Goal: Transaction & Acquisition: Purchase product/service

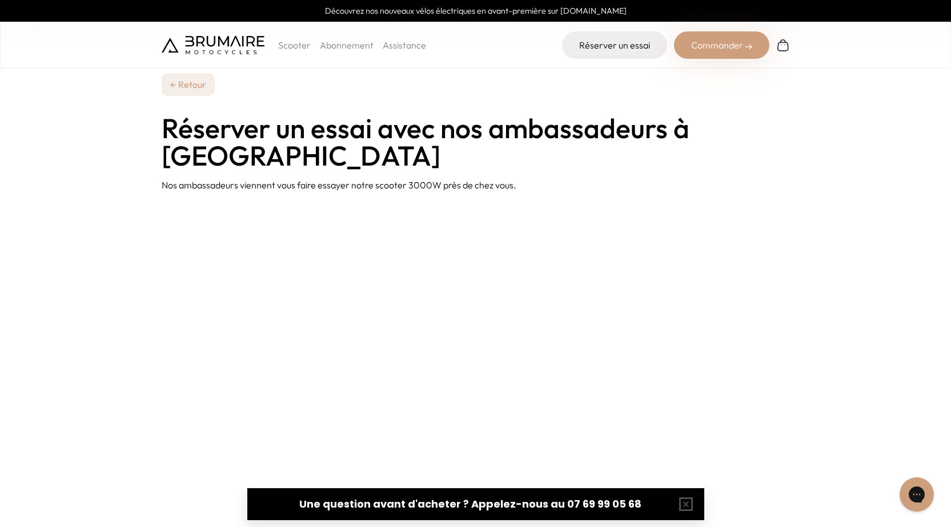
click at [228, 52] on img at bounding box center [213, 45] width 103 height 18
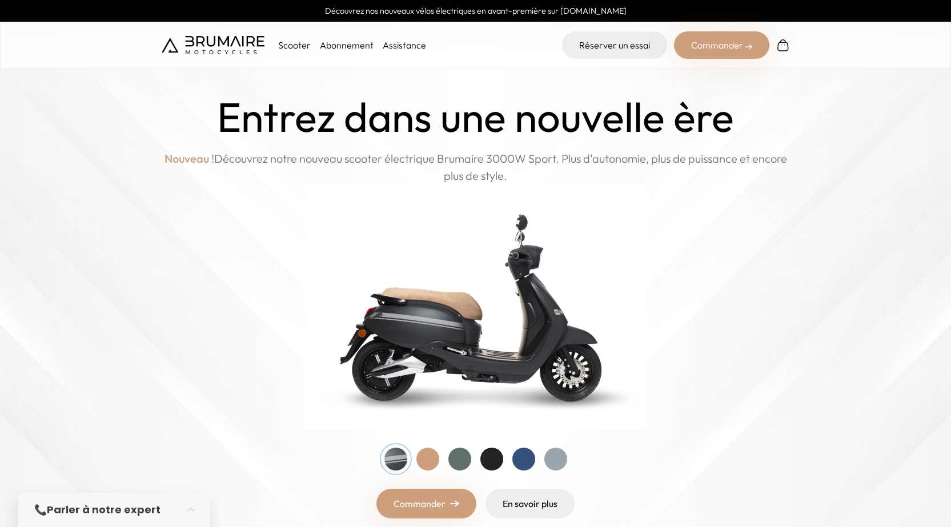
click at [422, 458] on div at bounding box center [427, 459] width 23 height 23
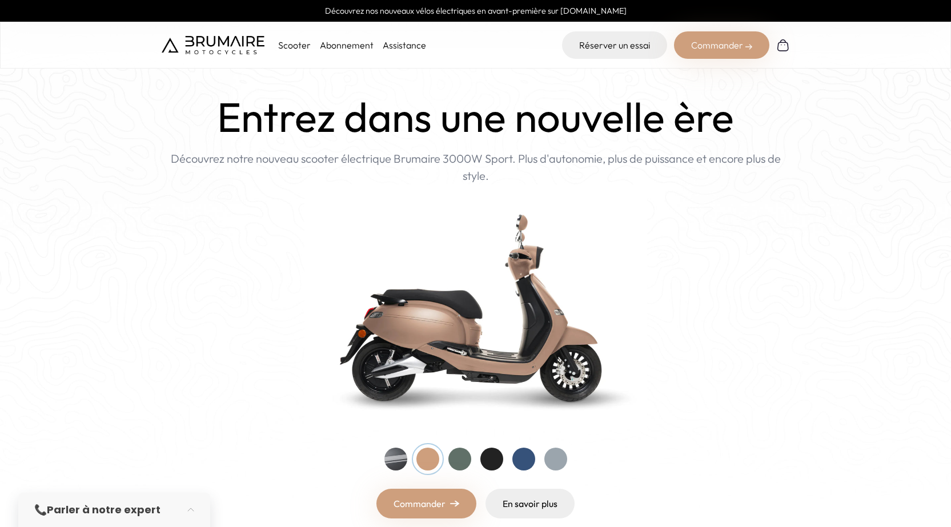
click at [453, 459] on div at bounding box center [459, 459] width 23 height 23
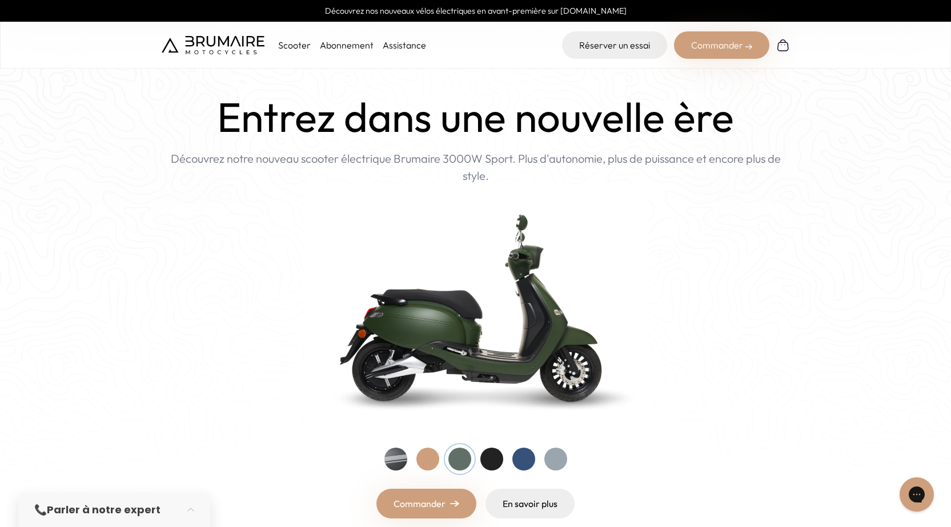
click at [492, 464] on div at bounding box center [491, 459] width 23 height 23
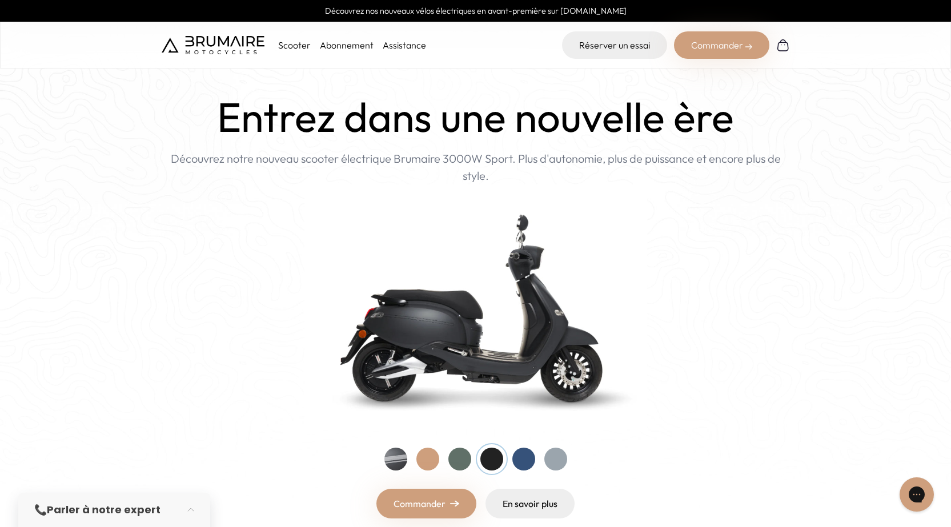
click at [523, 465] on div at bounding box center [523, 459] width 23 height 23
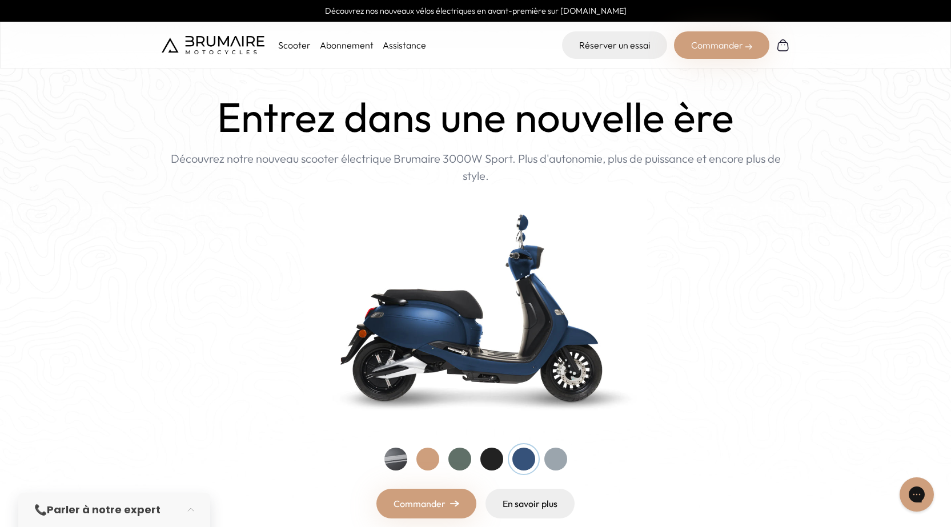
click at [547, 461] on div at bounding box center [555, 459] width 23 height 23
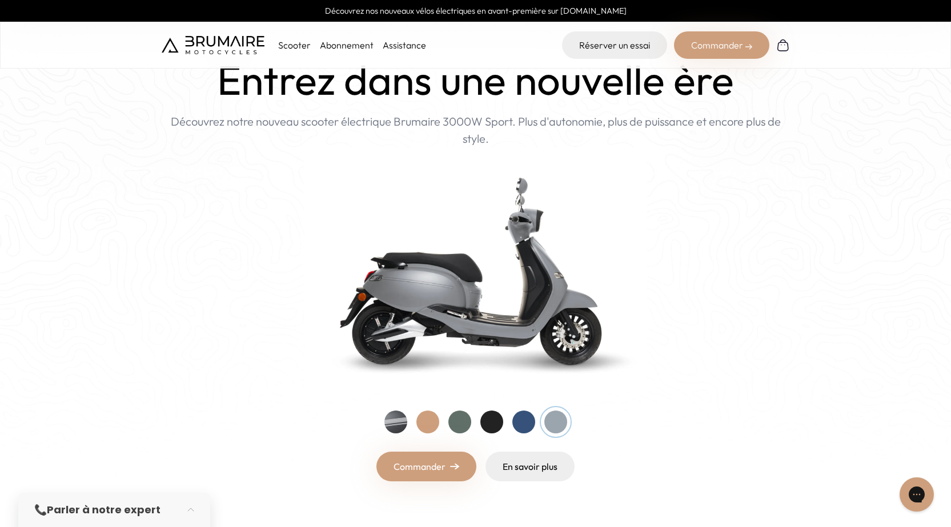
scroll to position [57, 0]
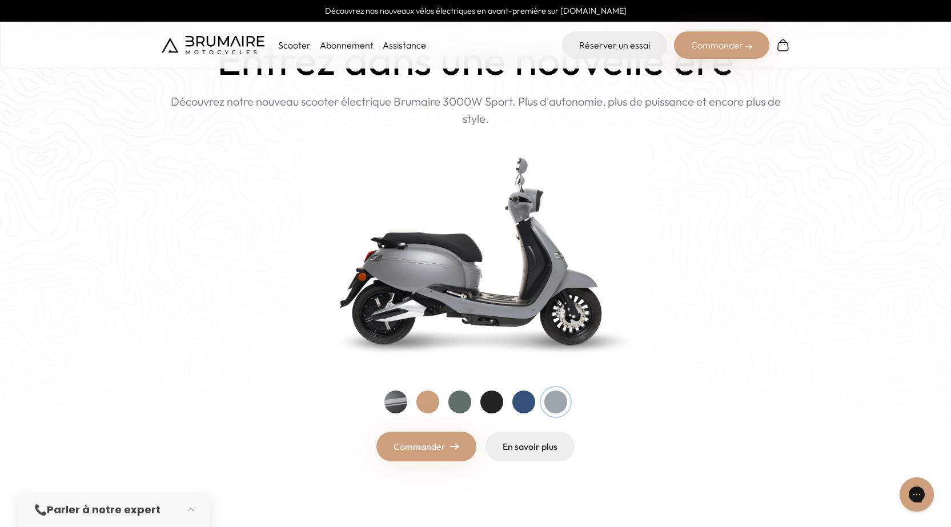
click at [450, 445] on img at bounding box center [454, 446] width 9 height 7
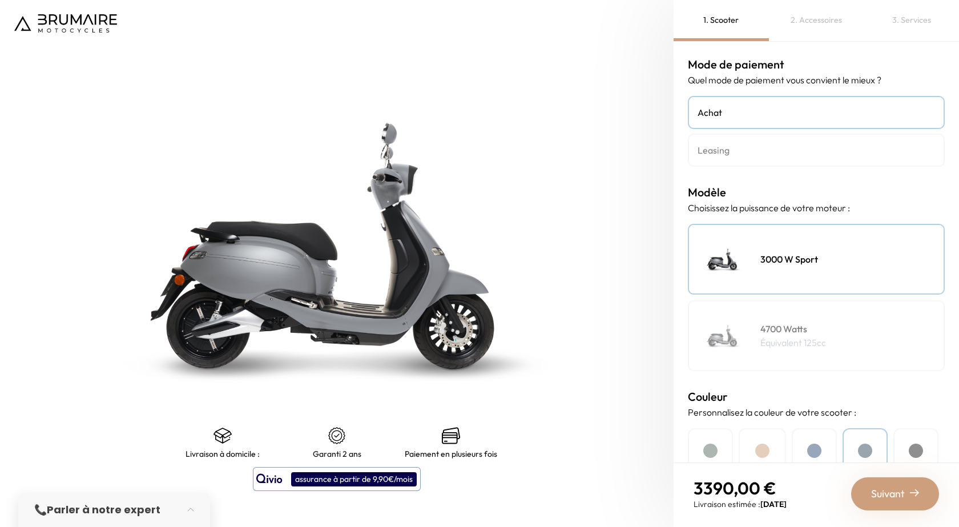
click at [765, 346] on p "Équivalent 125cc" at bounding box center [794, 343] width 66 height 14
click at [766, 265] on h4 "3000 W Sport" at bounding box center [790, 259] width 58 height 14
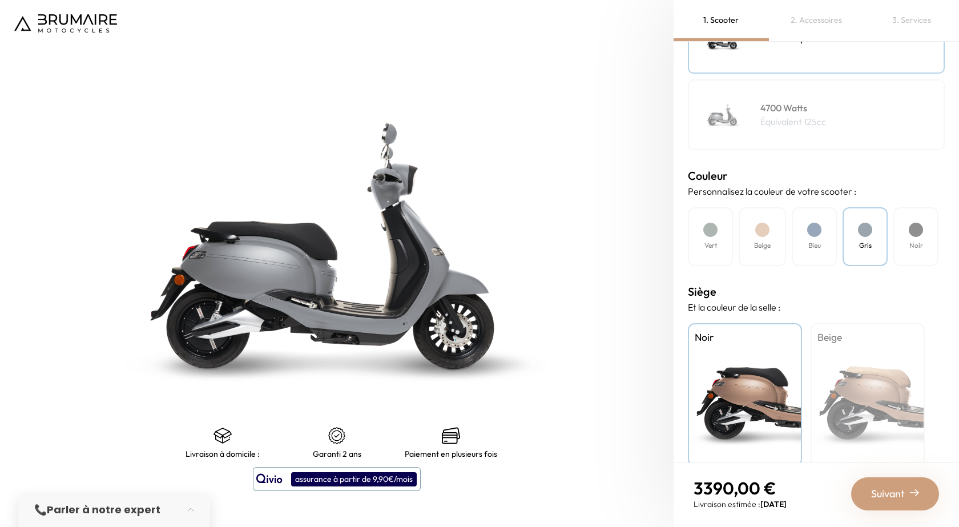
scroll to position [228, 0]
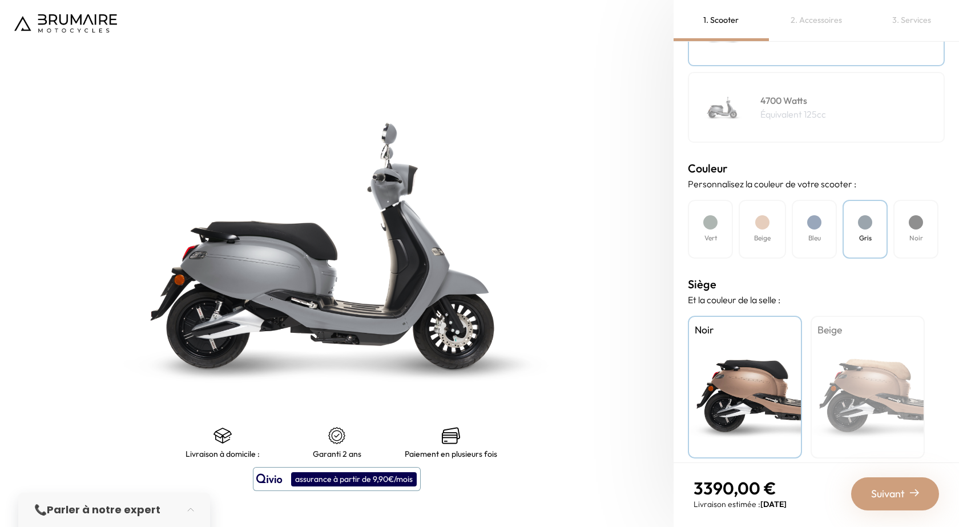
click at [757, 220] on div at bounding box center [763, 222] width 14 height 14
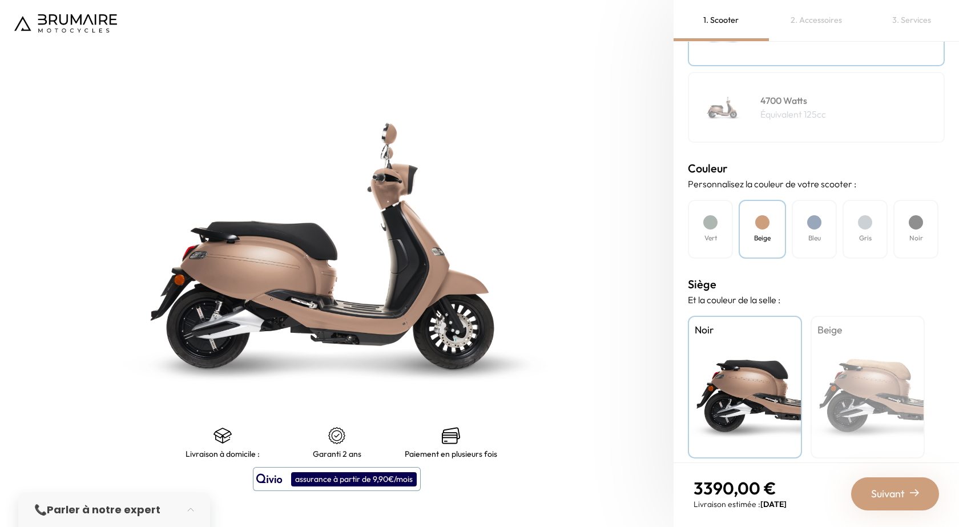
click at [796, 226] on div "Bleu" at bounding box center [814, 229] width 45 height 59
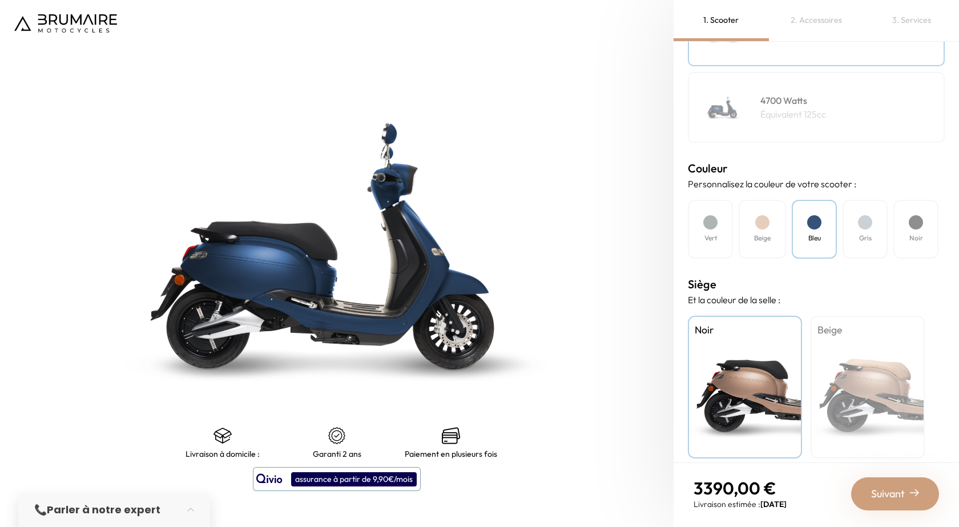
click at [829, 390] on div "Beige" at bounding box center [868, 387] width 114 height 143
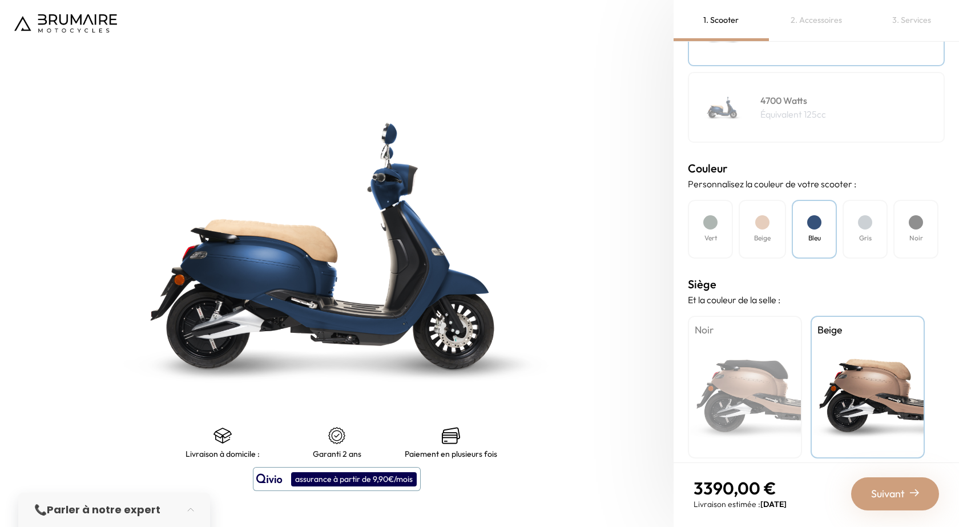
click at [738, 405] on div "Noir" at bounding box center [745, 387] width 114 height 143
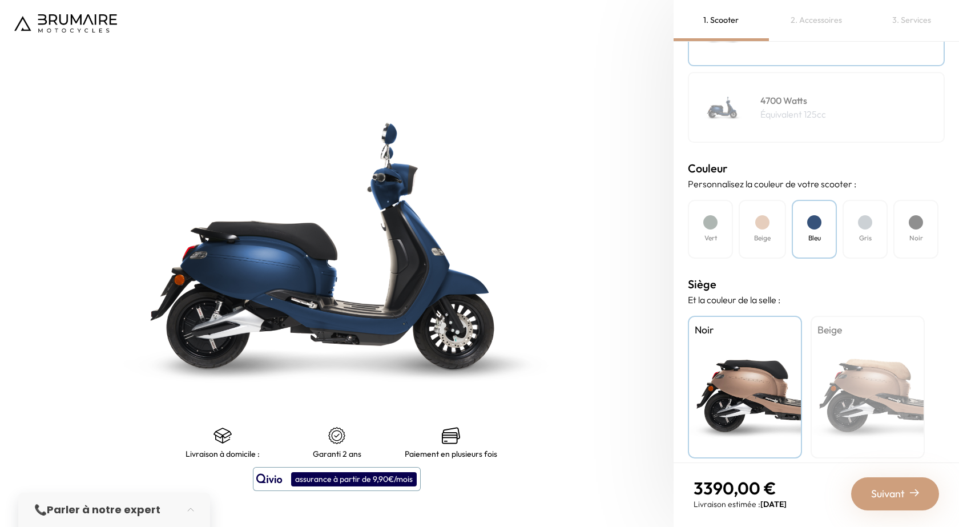
drag, startPoint x: 709, startPoint y: 227, endPoint x: 745, endPoint y: 244, distance: 39.9
click at [709, 228] on div at bounding box center [711, 222] width 14 height 14
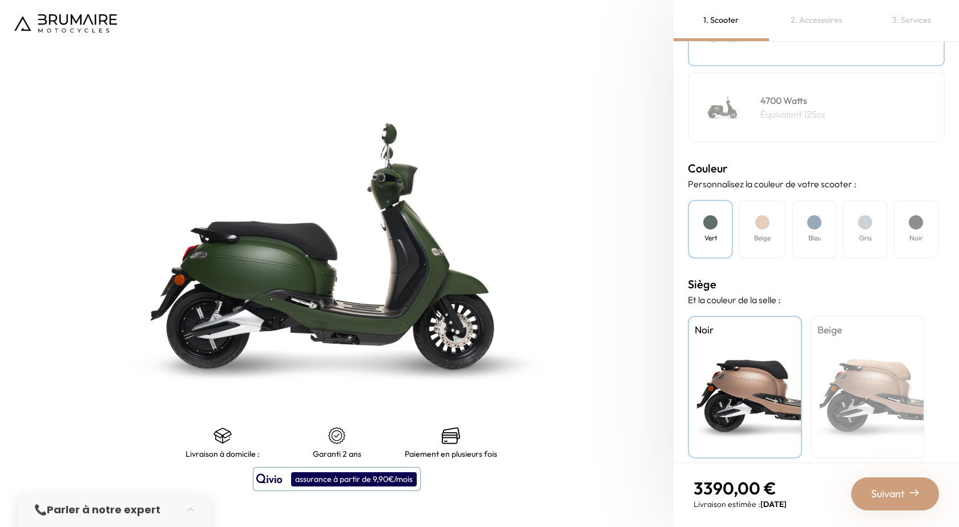
click at [855, 399] on div "Beige" at bounding box center [868, 387] width 114 height 143
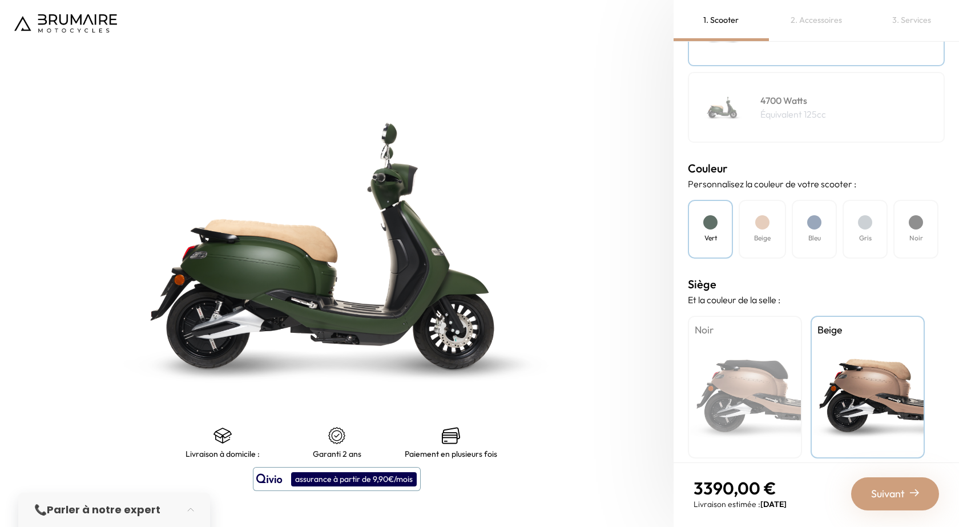
click at [929, 218] on div "Noir" at bounding box center [916, 229] width 45 height 59
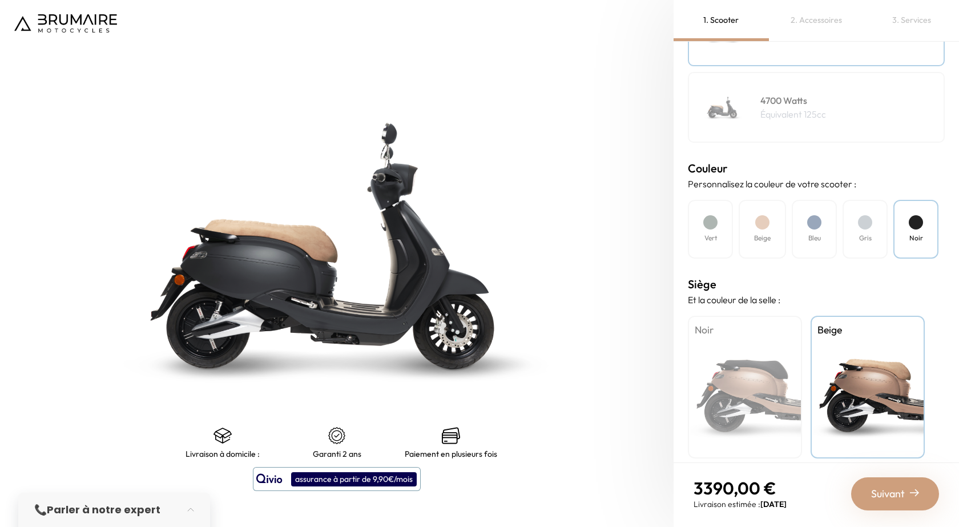
click at [777, 386] on div "Noir" at bounding box center [745, 387] width 114 height 143
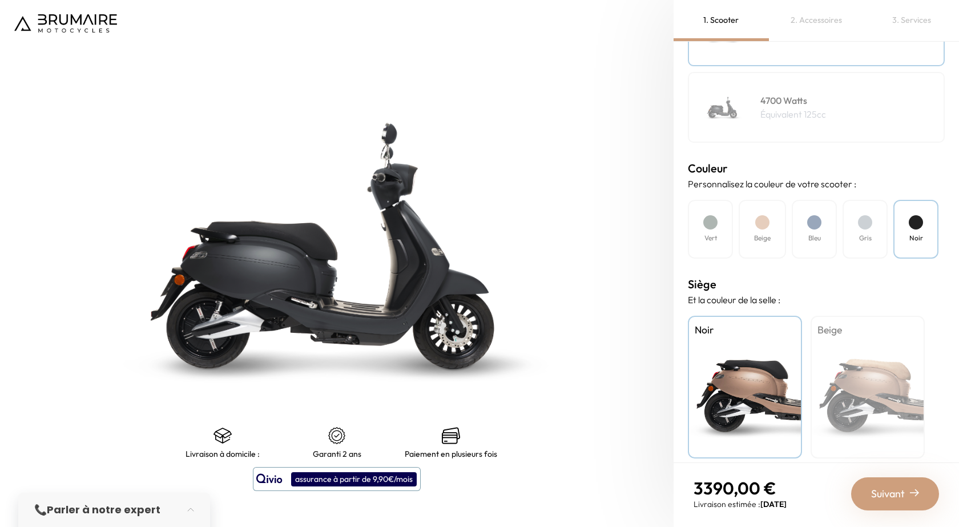
click at [847, 390] on div "Beige" at bounding box center [868, 387] width 114 height 143
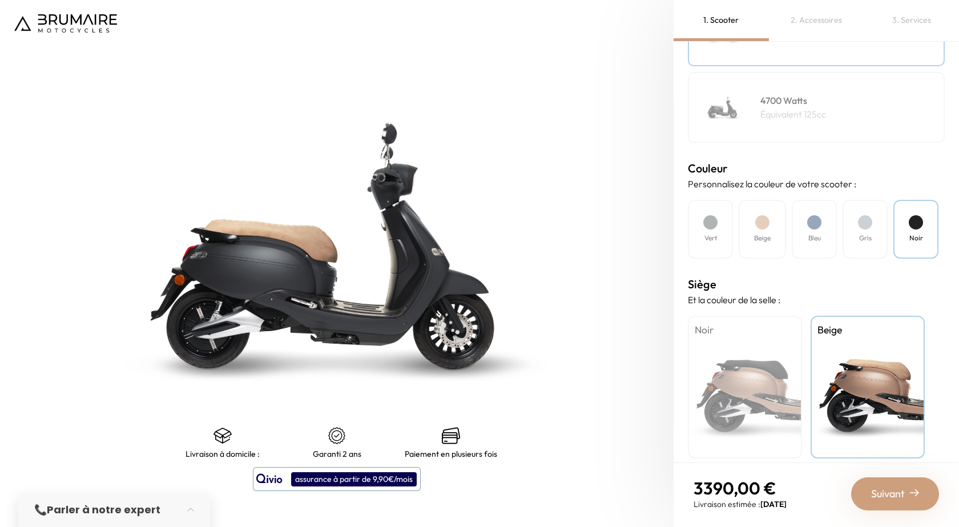
click at [854, 229] on div "Gris" at bounding box center [865, 229] width 45 height 59
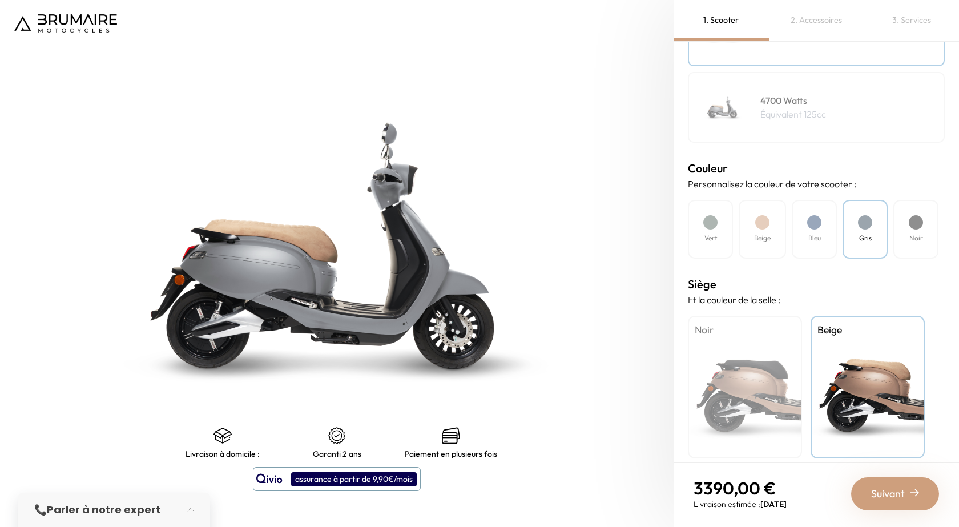
click at [700, 419] on div "Noir" at bounding box center [745, 387] width 114 height 143
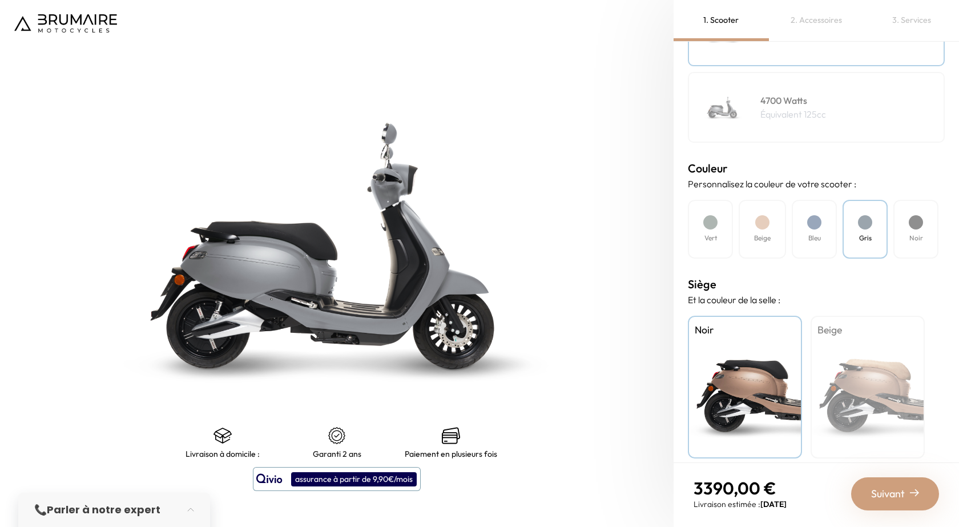
click at [809, 240] on h4 "Bleu" at bounding box center [815, 238] width 13 height 10
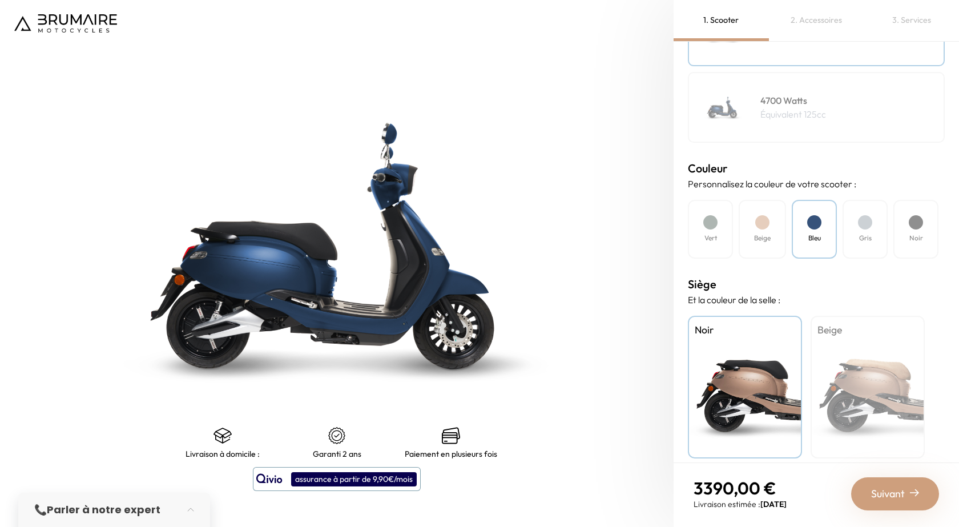
click at [761, 224] on div at bounding box center [763, 222] width 14 height 14
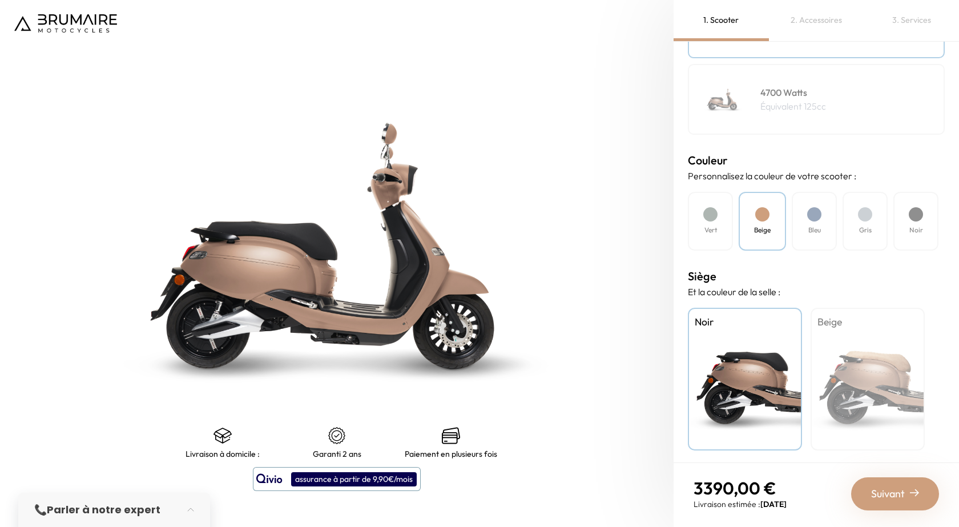
scroll to position [239, 0]
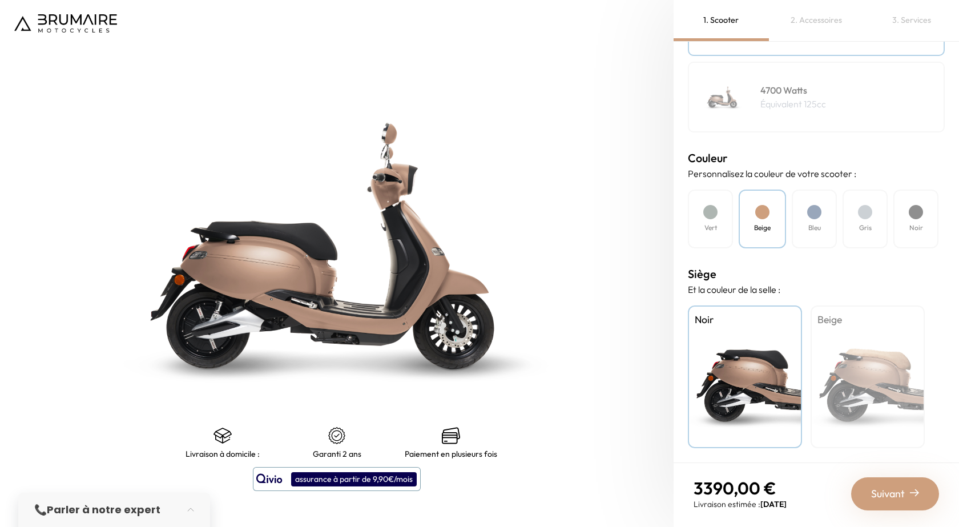
click at [709, 215] on div at bounding box center [711, 212] width 14 height 14
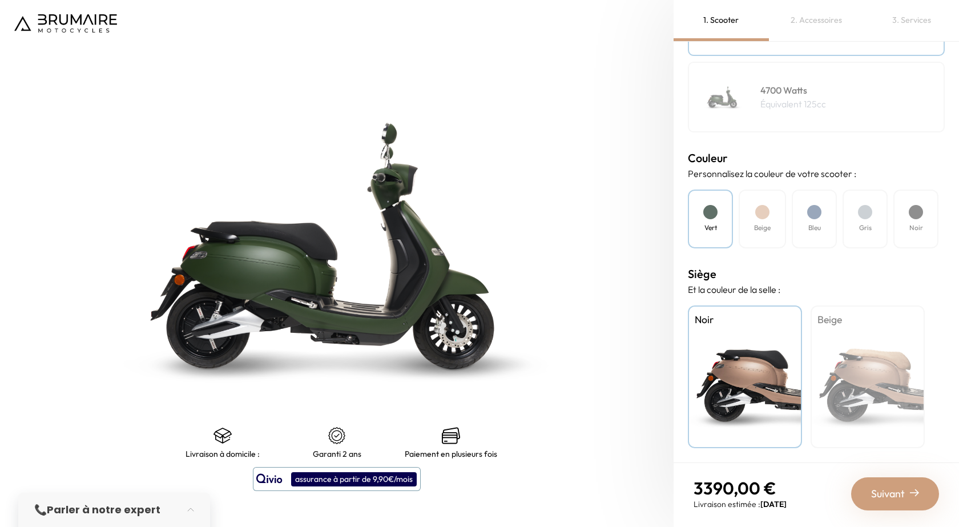
click at [833, 213] on div "Bleu" at bounding box center [814, 219] width 45 height 59
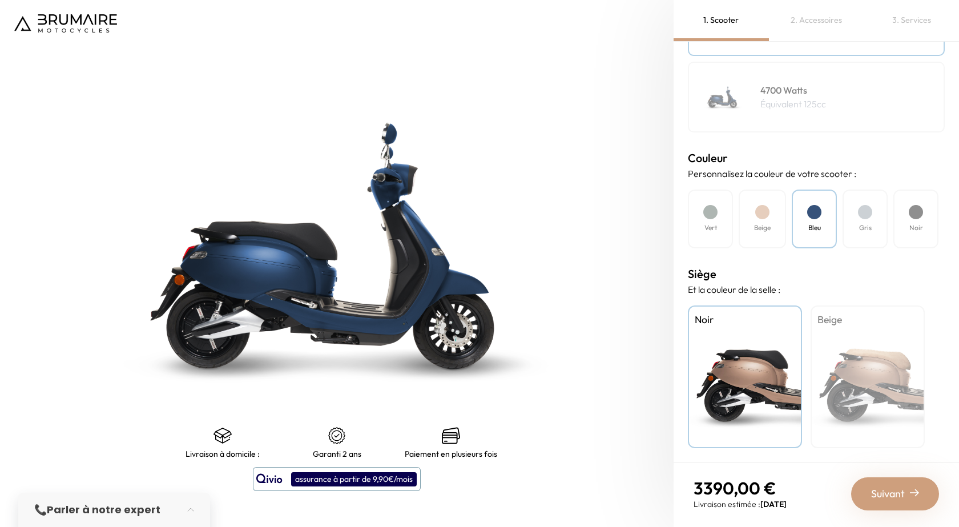
click at [878, 217] on div "Gris" at bounding box center [865, 219] width 45 height 59
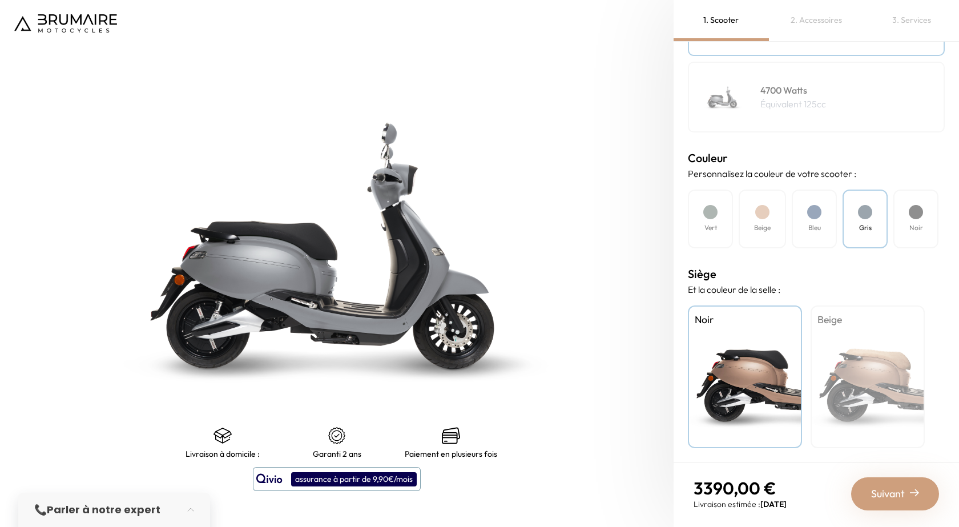
click at [925, 223] on div "Noir" at bounding box center [916, 219] width 45 height 59
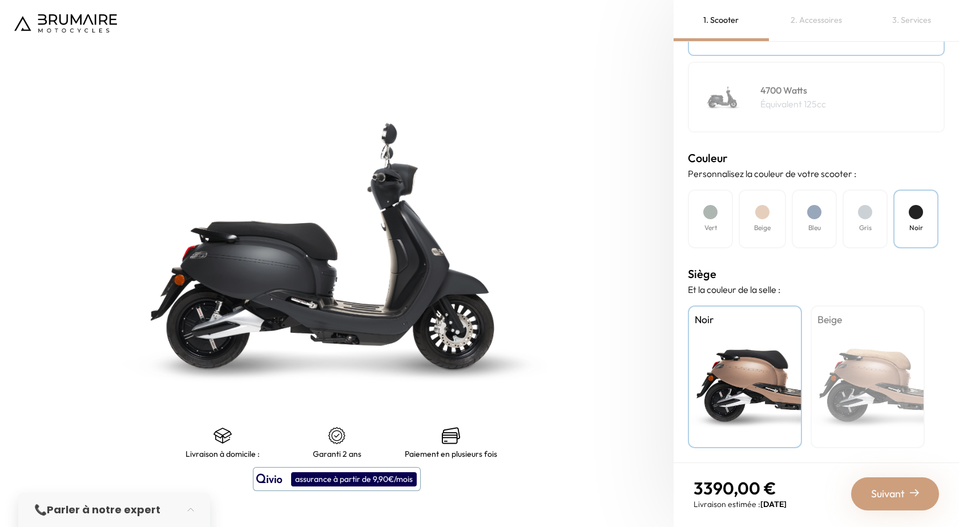
click at [685, 220] on div "Mode de paiement Quel mode de paiement vous convient le mieux ? Achat Leasing M…" at bounding box center [817, 252] width 286 height 421
click at [728, 222] on div "Vert" at bounding box center [710, 219] width 45 height 59
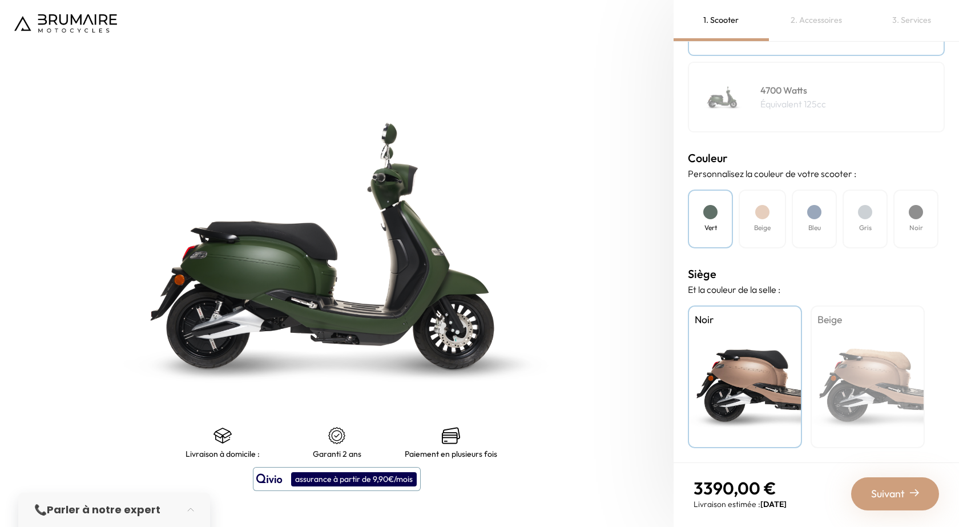
click at [932, 222] on div "Réservez votre essai Nous venons en bas de chez vous pour vous faire essayer no…" at bounding box center [840, 263] width 183 height 199
click at [915, 223] on h4 "Noir" at bounding box center [917, 228] width 14 height 10
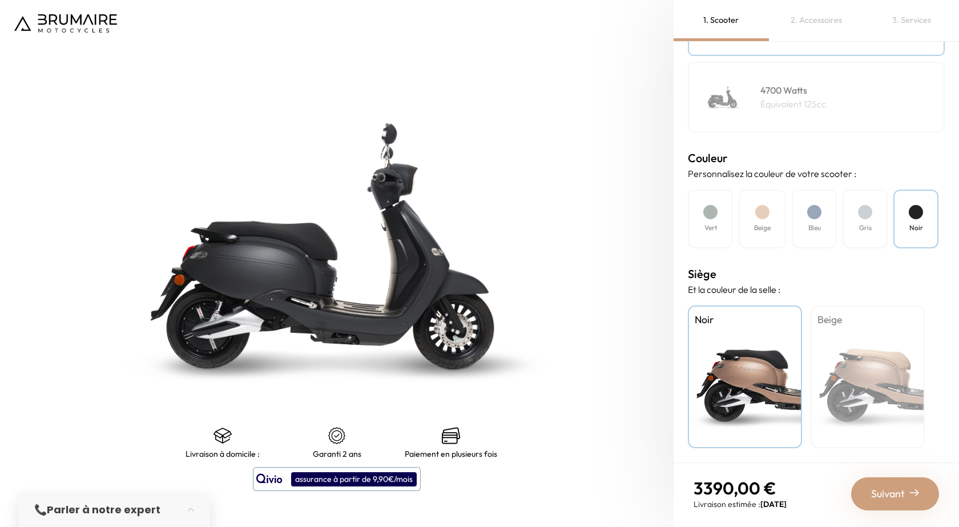
click at [868, 227] on h4 "Gris" at bounding box center [866, 228] width 13 height 10
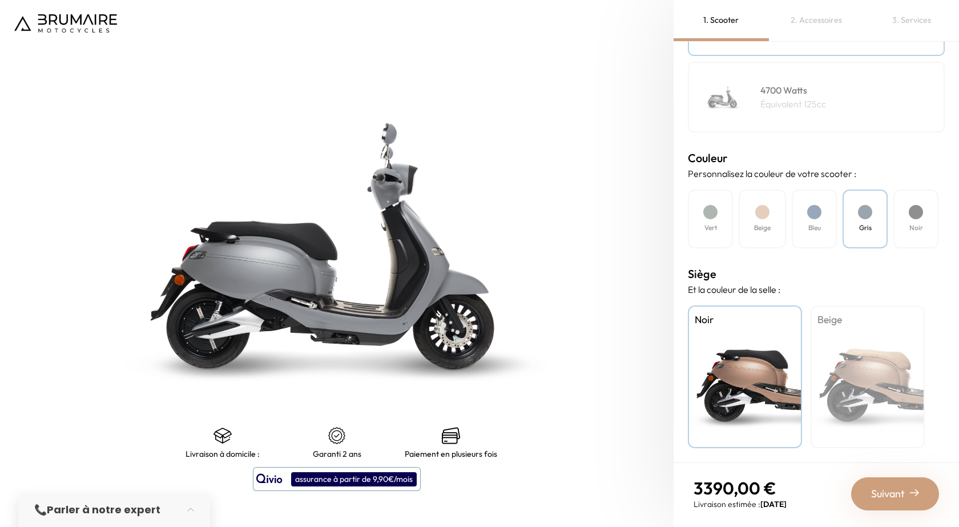
click at [822, 226] on div "Bleu" at bounding box center [814, 219] width 45 height 59
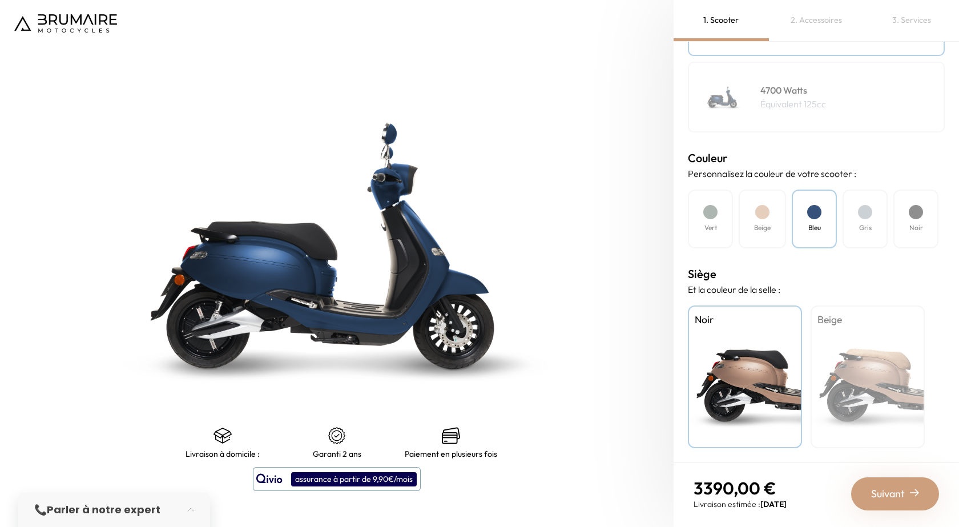
click at [772, 220] on div "Beige" at bounding box center [762, 219] width 47 height 59
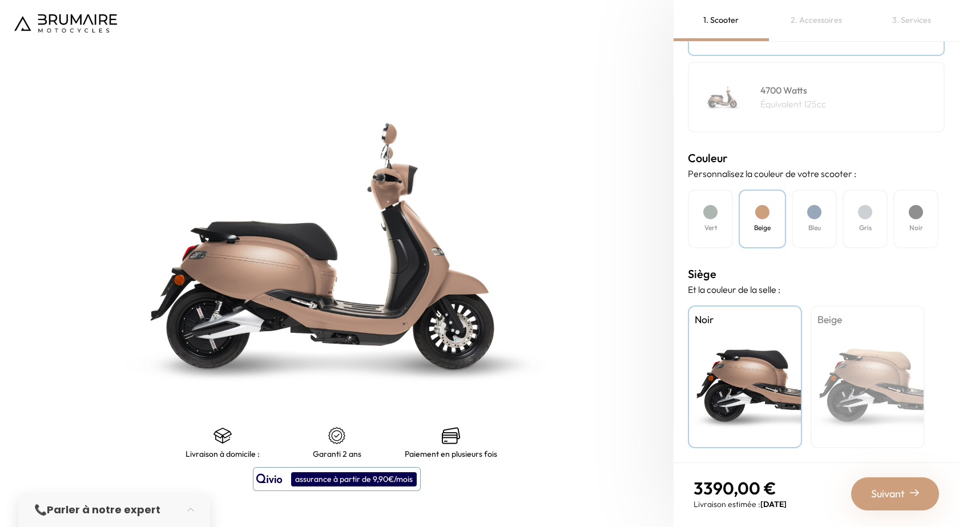
drag, startPoint x: 689, startPoint y: 228, endPoint x: 830, endPoint y: 228, distance: 141.1
click at [688, 228] on div "Vert" at bounding box center [710, 219] width 45 height 59
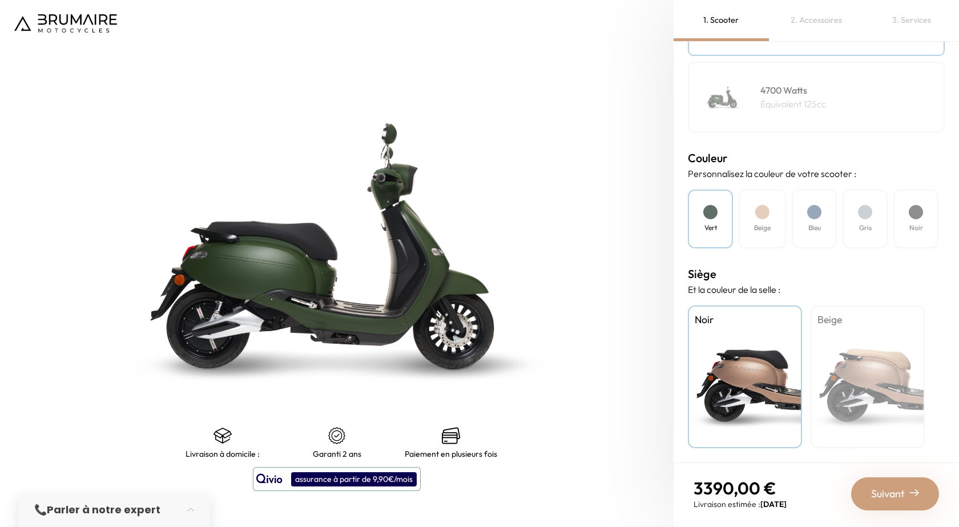
click at [899, 214] on div "Noir" at bounding box center [916, 219] width 45 height 59
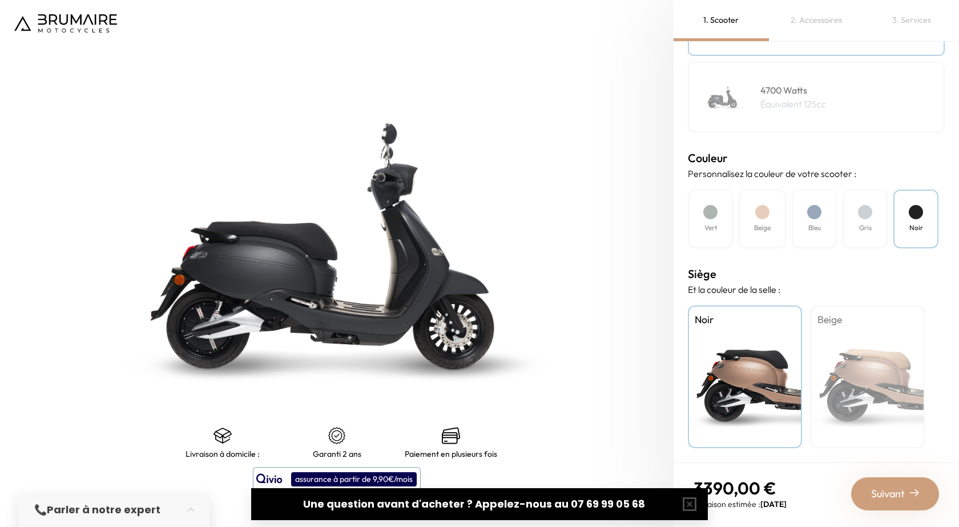
click at [857, 198] on div "Gris" at bounding box center [865, 219] width 45 height 59
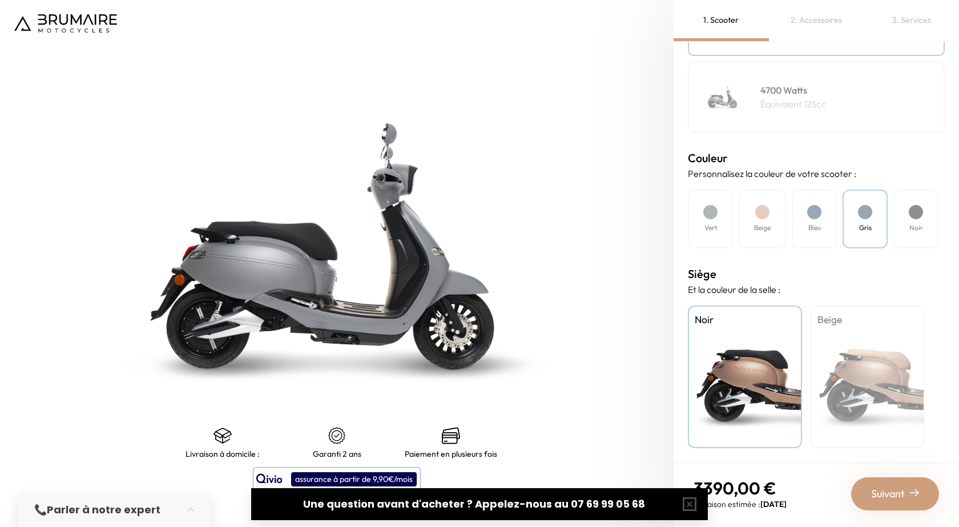
click at [818, 211] on div at bounding box center [815, 212] width 14 height 14
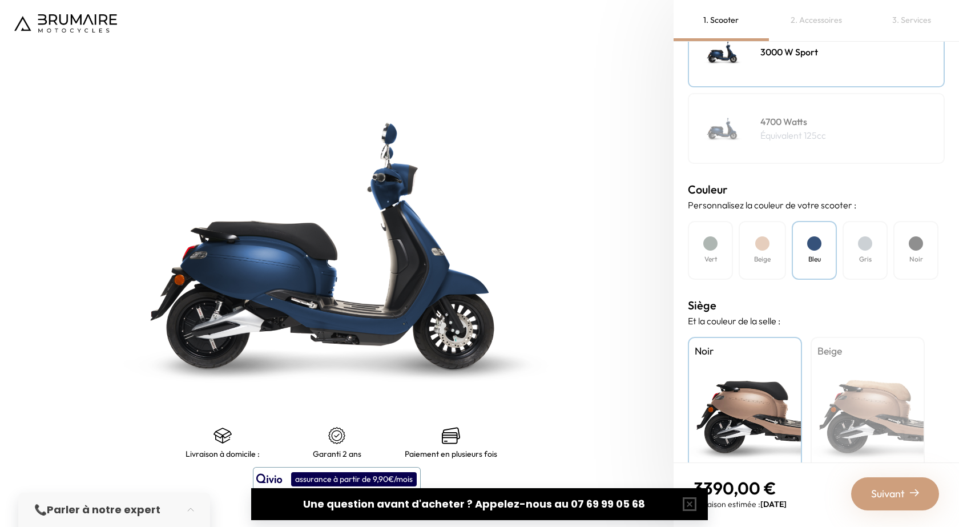
scroll to position [228, 0]
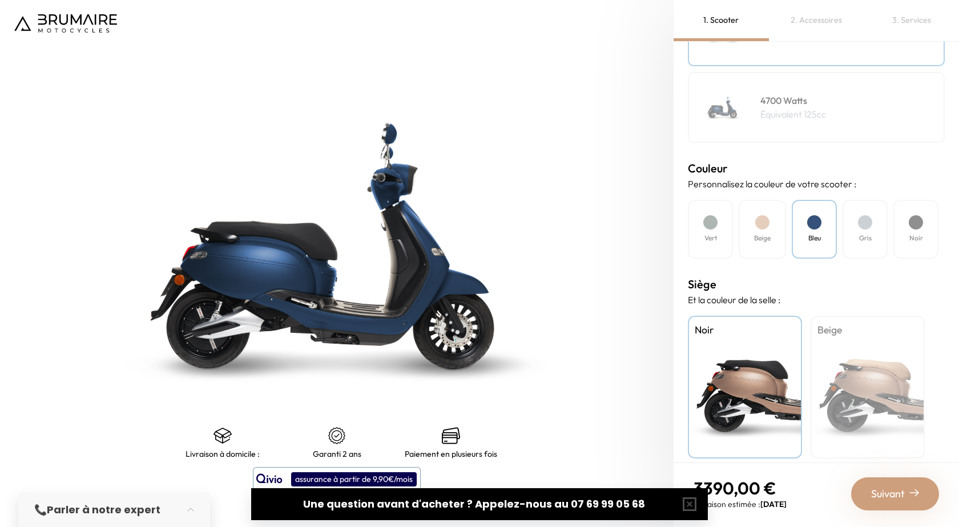
click at [725, 220] on div "Vert" at bounding box center [710, 229] width 45 height 59
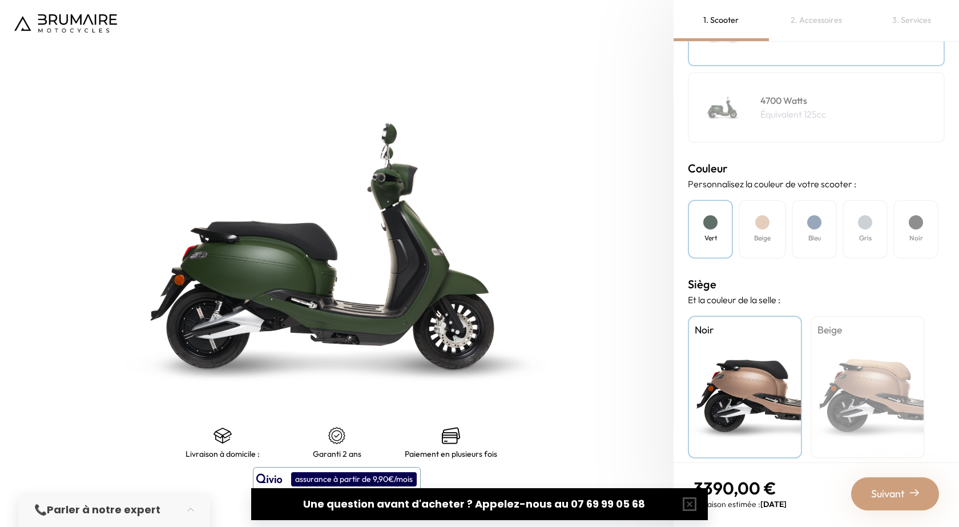
click at [768, 226] on div at bounding box center [763, 222] width 14 height 14
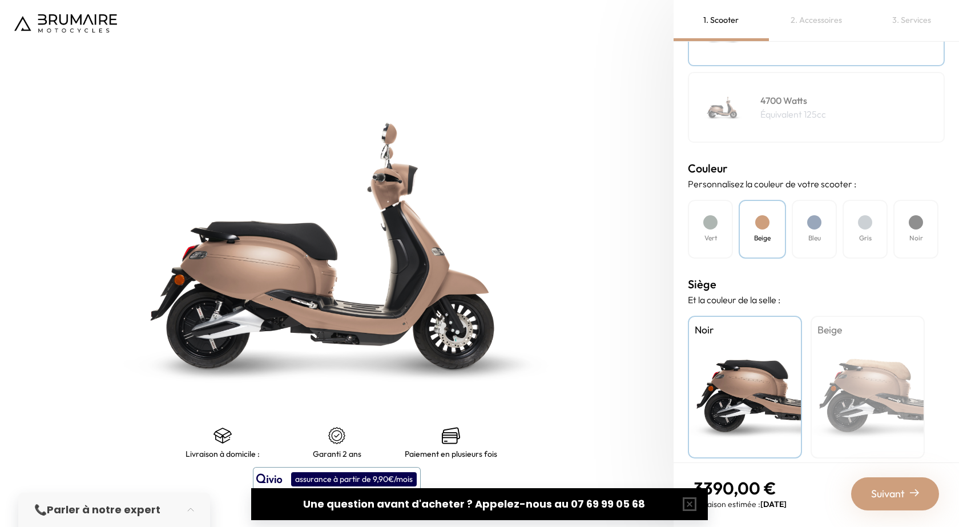
click at [828, 231] on div "Bleu" at bounding box center [814, 229] width 45 height 59
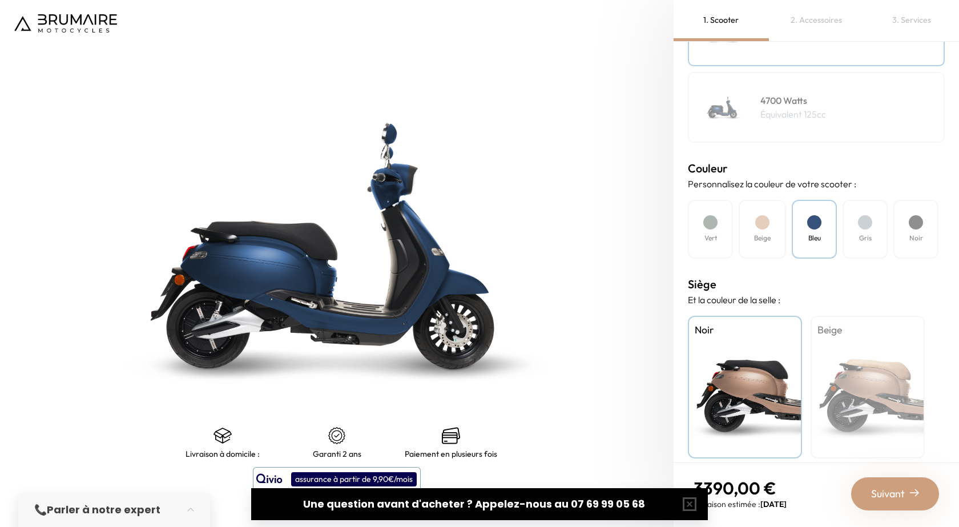
click at [904, 243] on div "Noir" at bounding box center [916, 229] width 45 height 59
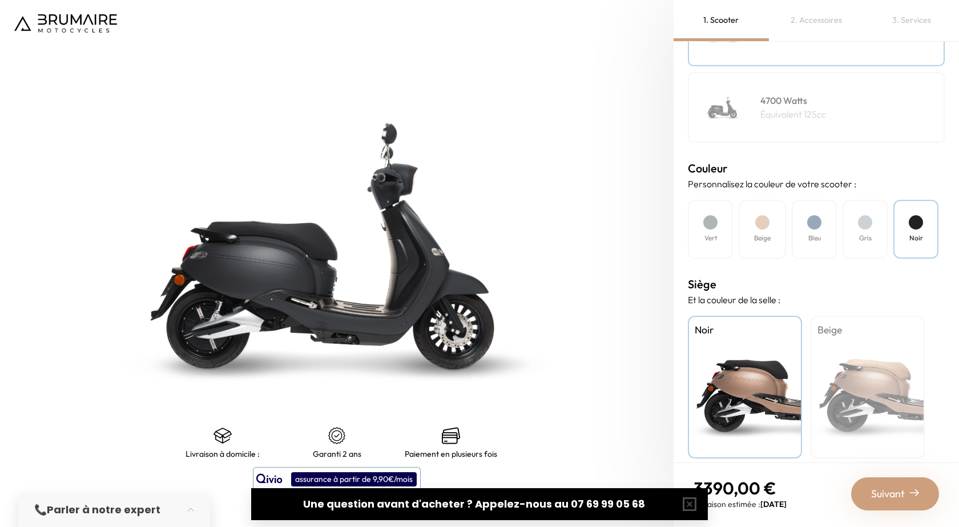
click at [846, 232] on div "Gris" at bounding box center [865, 229] width 45 height 59
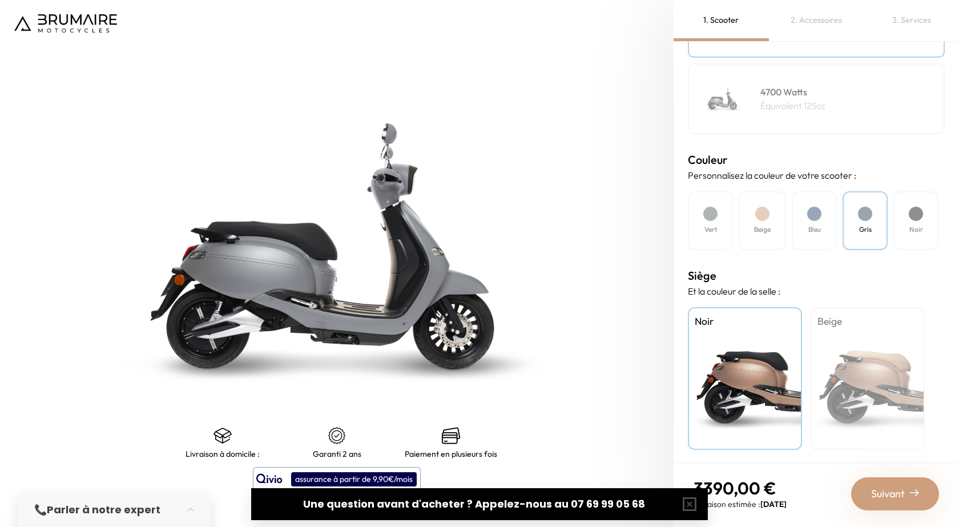
scroll to position [239, 0]
click at [900, 509] on div "Suivant" at bounding box center [896, 493] width 88 height 33
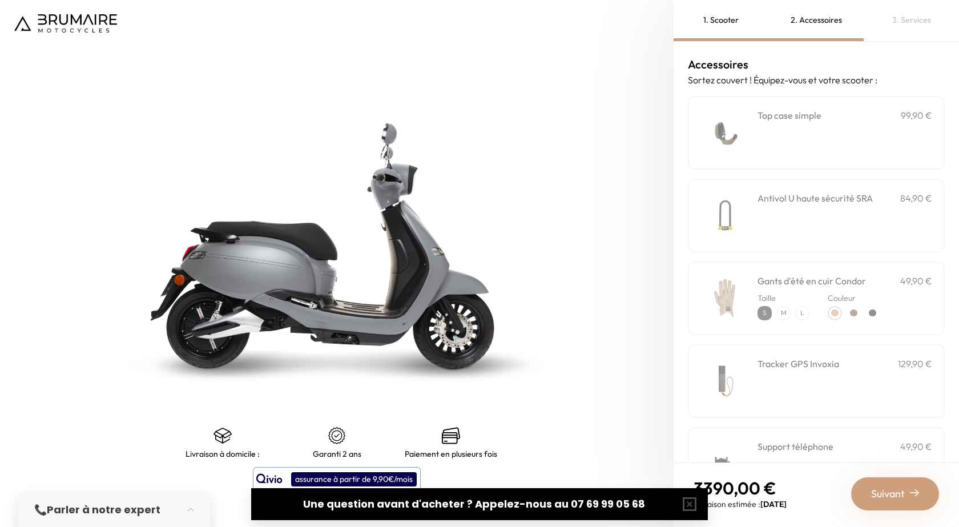
click at [808, 150] on div "**********" at bounding box center [845, 133] width 175 height 49
click at [834, 281] on h3 "Gants d'été en cuir Condor" at bounding box center [812, 281] width 109 height 14
click at [760, 211] on div "Antivol U haute sécurité SRA 84,90 €" at bounding box center [845, 215] width 175 height 49
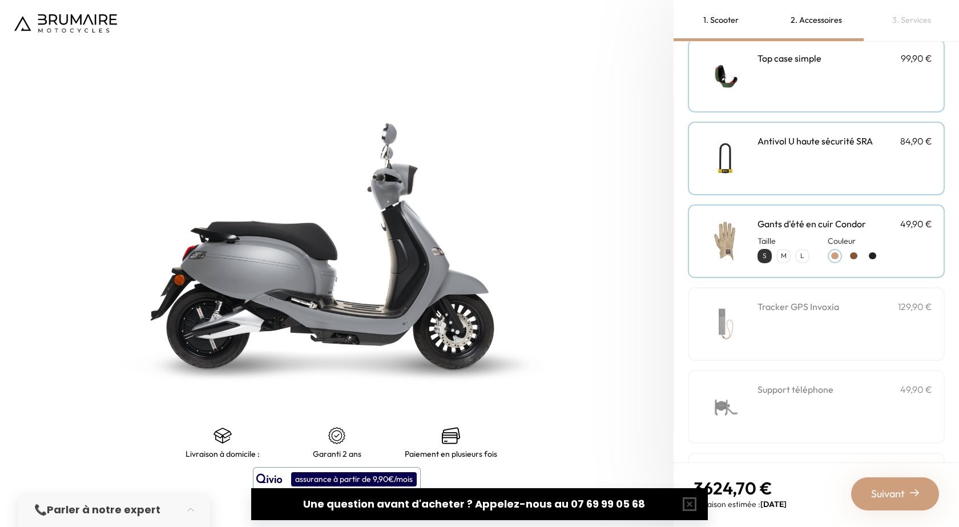
click at [784, 165] on div "Antivol U haute sécurité SRA 84,90 €" at bounding box center [845, 158] width 175 height 49
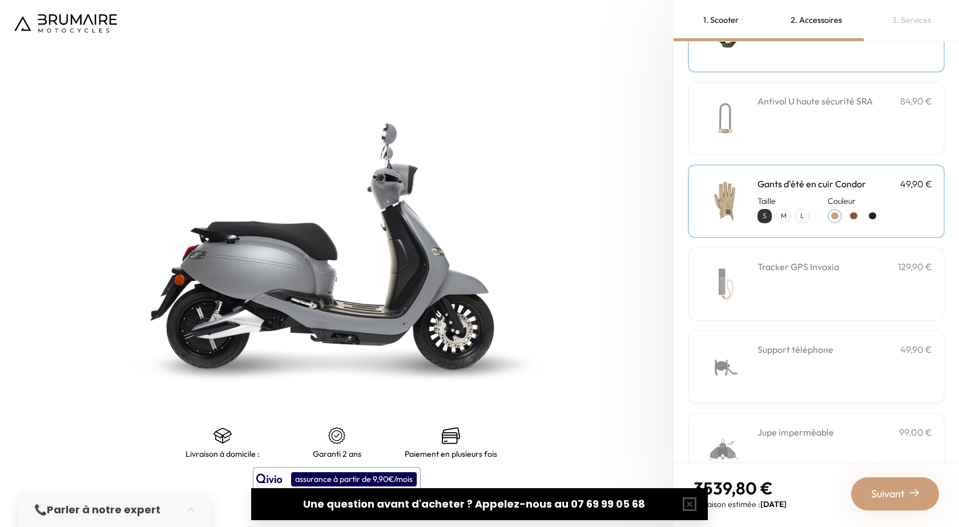
scroll to position [114, 0]
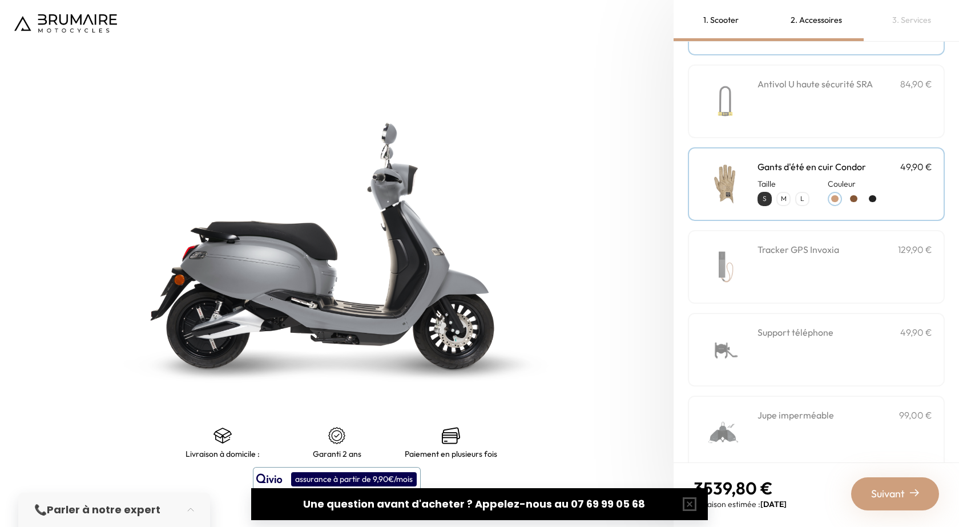
click at [796, 168] on h3 "Gants d'été en cuir Condor" at bounding box center [812, 167] width 109 height 14
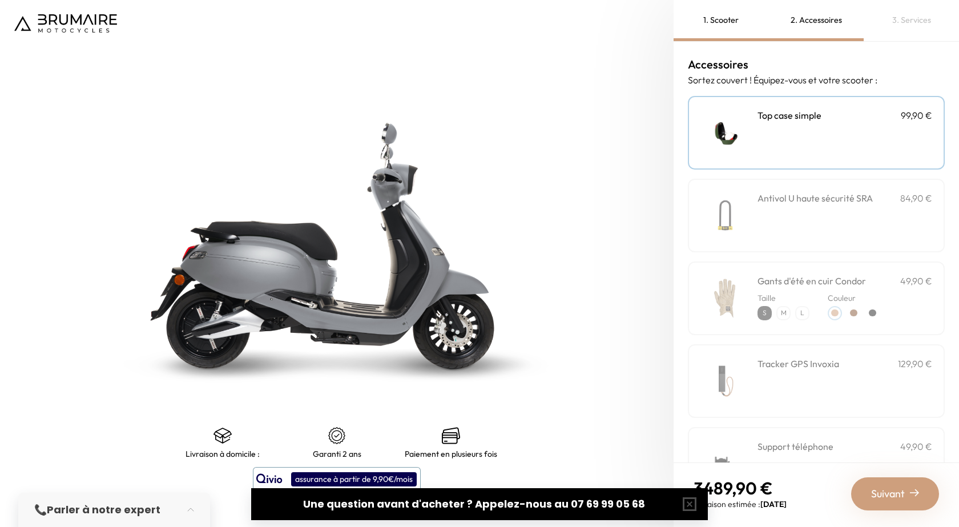
click at [786, 143] on div "**********" at bounding box center [845, 133] width 175 height 49
click at [788, 141] on div "**********" at bounding box center [845, 133] width 175 height 49
click at [804, 288] on div "Taille S M L" at bounding box center [784, 304] width 52 height 33
click at [859, 315] on div at bounding box center [854, 313] width 14 height 14
click at [885, 281] on div "Gants d'été en cuir Condor 49,90 €" at bounding box center [845, 281] width 175 height 14
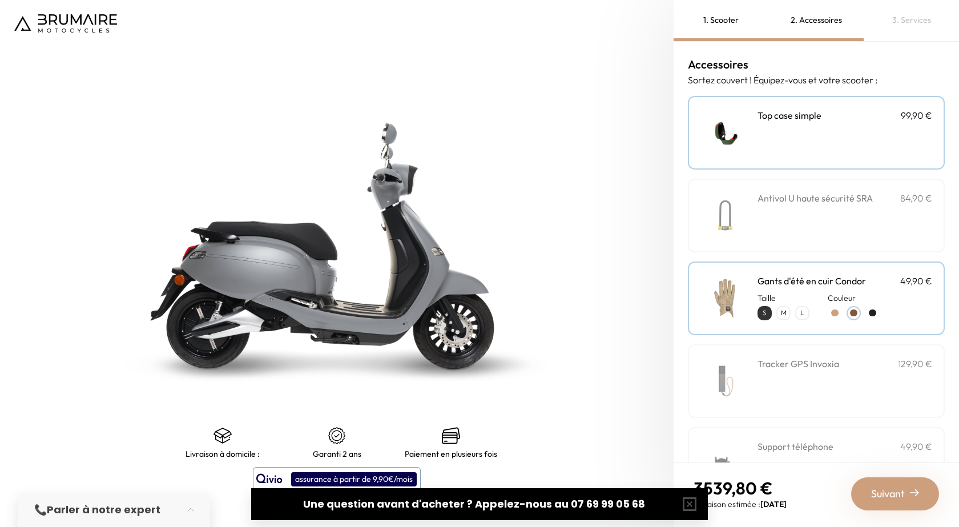
click at [873, 308] on div at bounding box center [873, 313] width 14 height 14
click at [860, 311] on div at bounding box center [854, 313] width 14 height 14
click at [832, 311] on div at bounding box center [835, 313] width 7 height 7
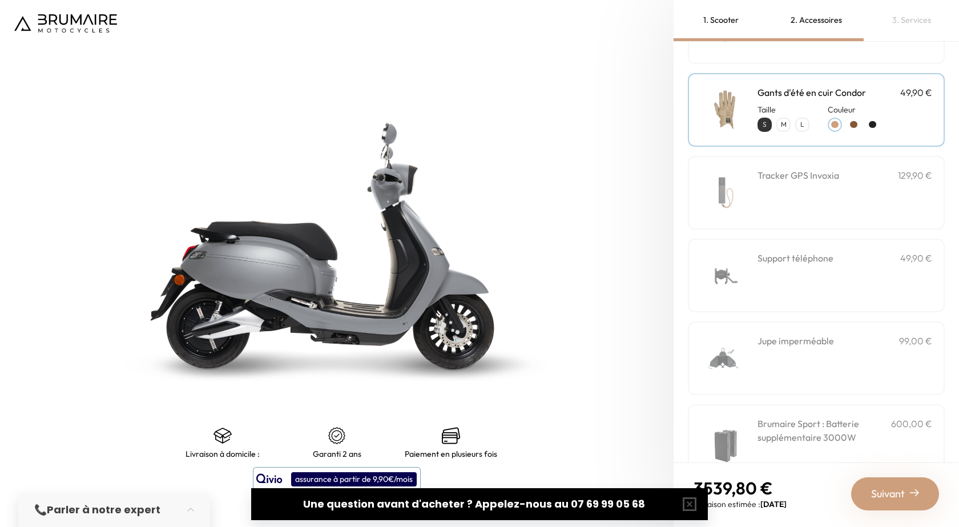
scroll to position [228, 0]
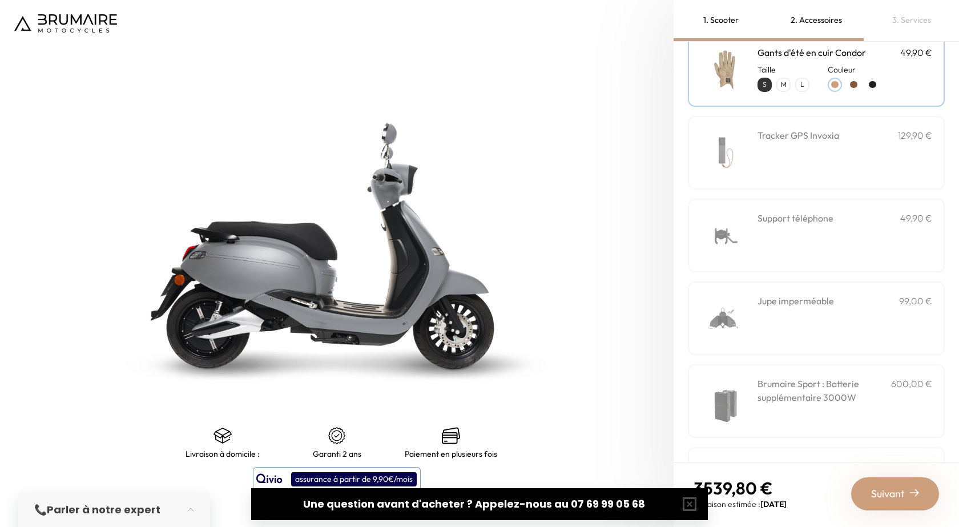
click at [808, 81] on p "L" at bounding box center [803, 85] width 12 height 12
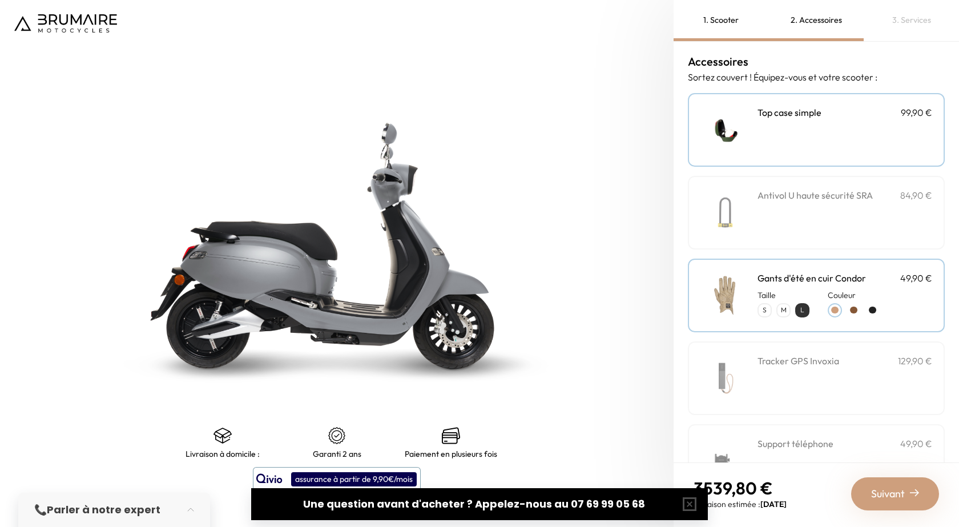
scroll to position [0, 0]
